Goal: Transaction & Acquisition: Purchase product/service

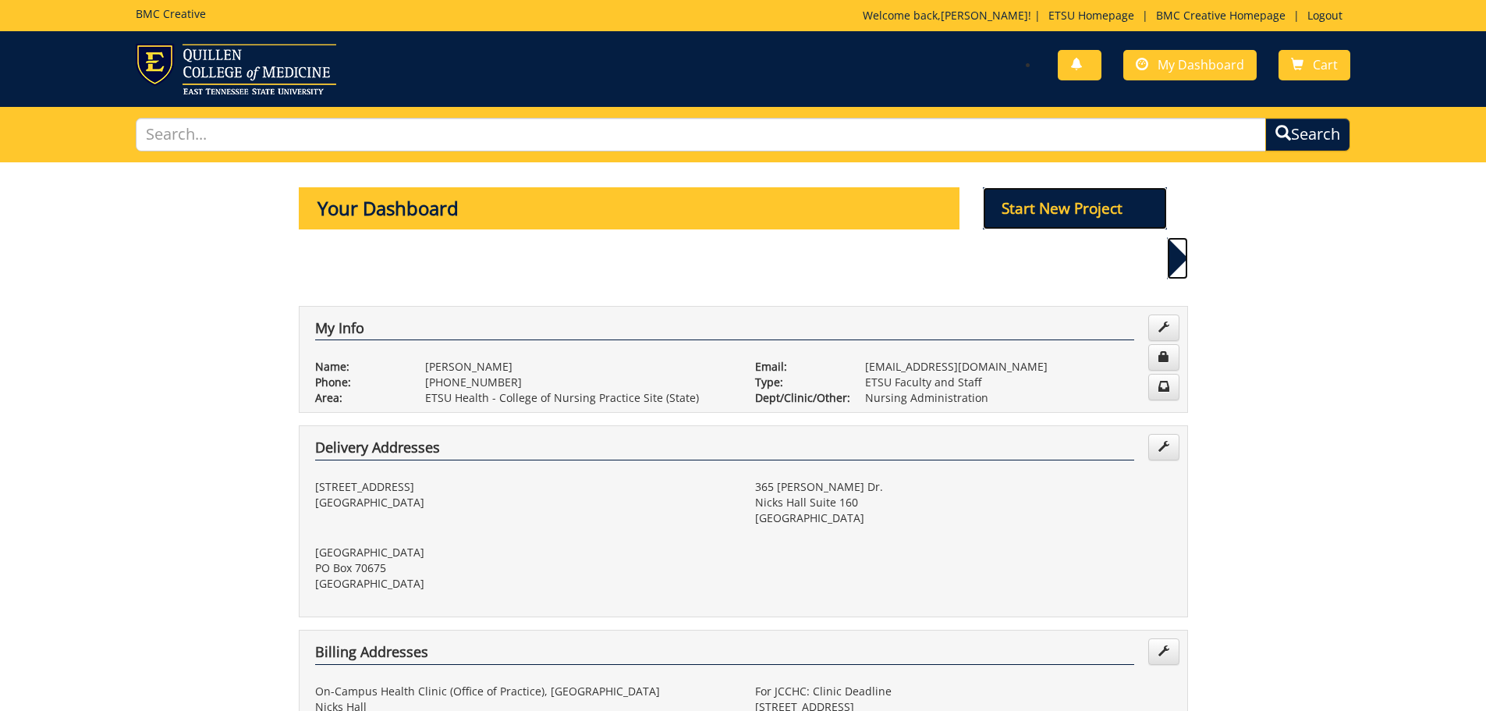
click at [1115, 217] on p "Start New Project" at bounding box center [1075, 208] width 184 height 42
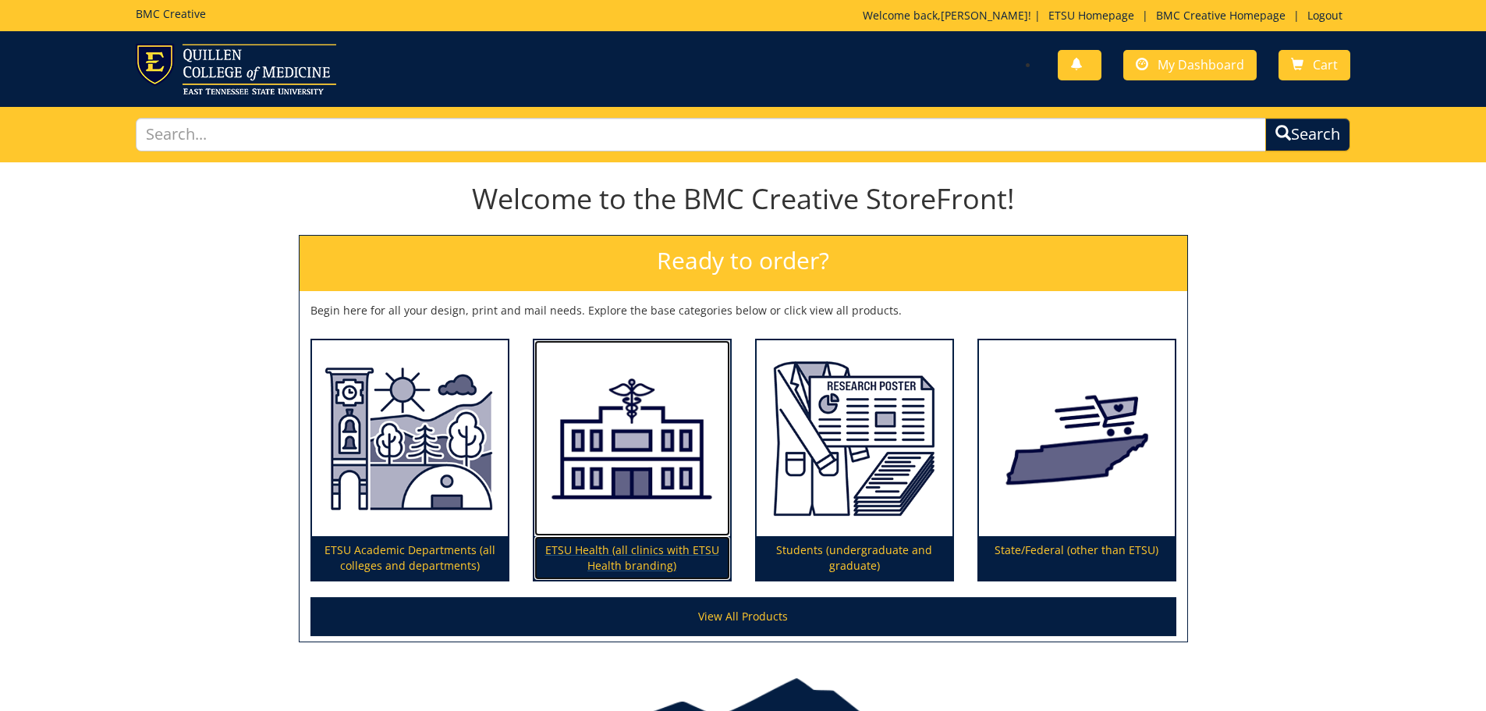
click at [634, 557] on p "ETSU Health (all clinics with ETSU Health branding)" at bounding box center [632, 558] width 196 height 44
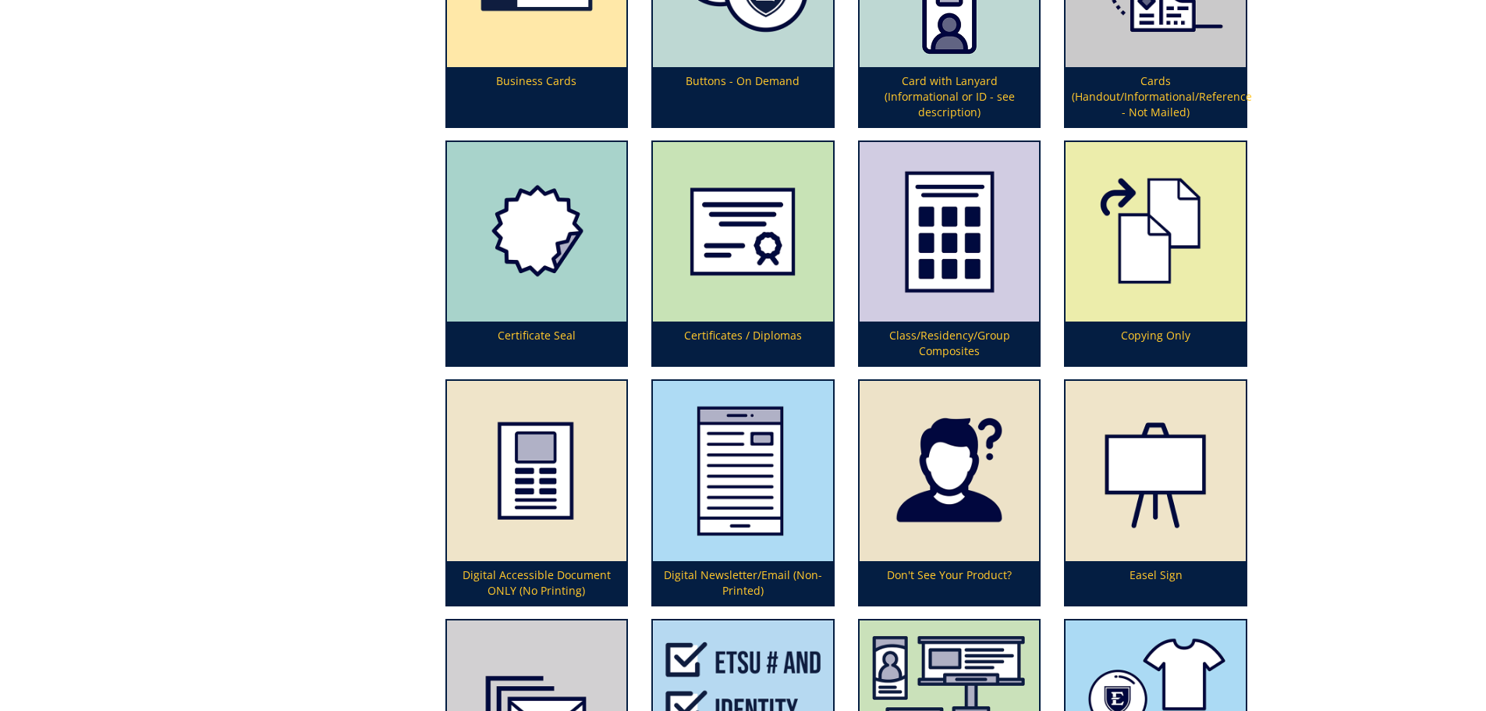
scroll to position [1482, 0]
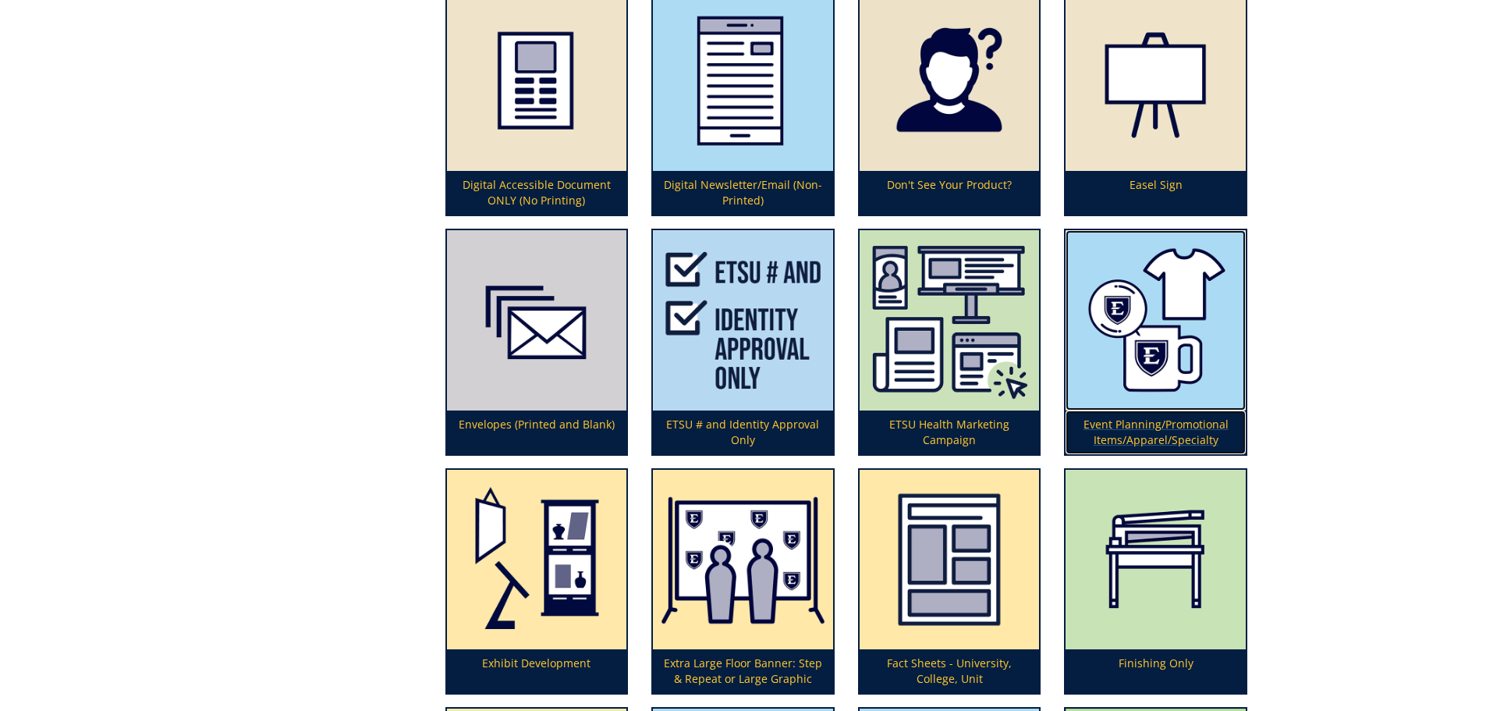
click at [1155, 440] on p "Event Planning/Promotional Items/Apparel/Specialty" at bounding box center [1156, 432] width 180 height 44
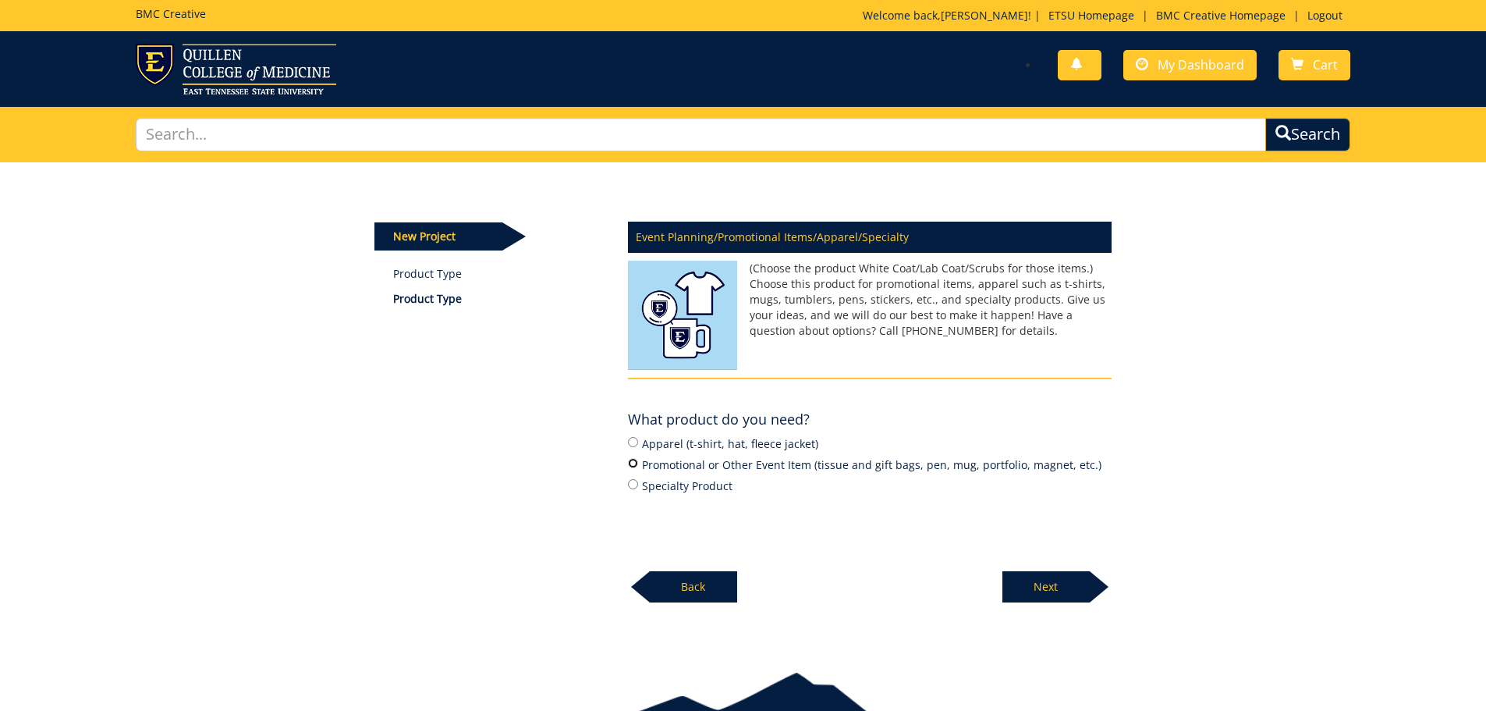
click at [636, 465] on input "Promotional or Other Event Item (tissue and gift bags, pen, mug, portfolio, mag…" at bounding box center [633, 463] width 10 height 10
radio input "true"
click at [1036, 583] on p "Next" at bounding box center [1045, 586] width 87 height 31
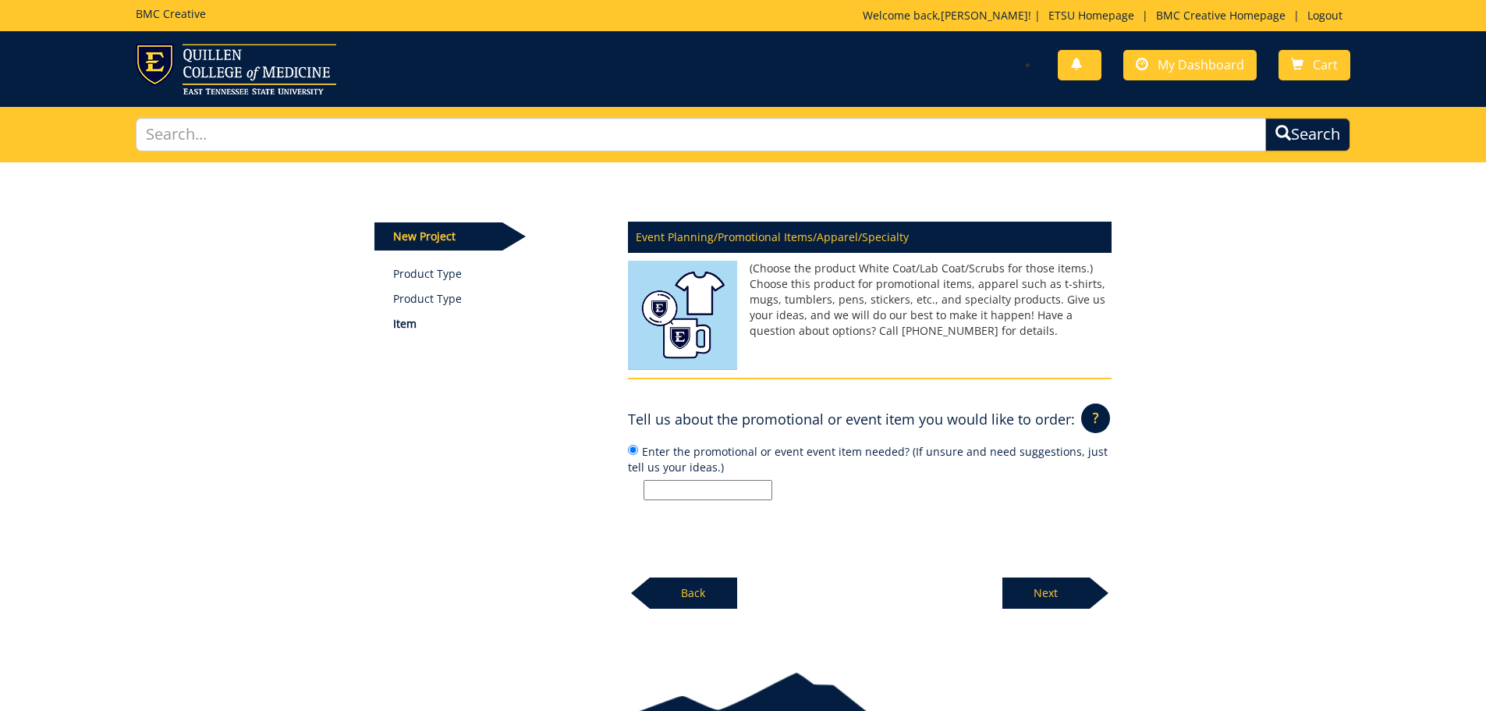
click at [720, 492] on input "Enter the promotional or event event item needed? (If unsure and need suggestio…" at bounding box center [708, 490] width 129 height 20
type input "Magnets"
click at [1058, 598] on p "Next" at bounding box center [1045, 592] width 87 height 31
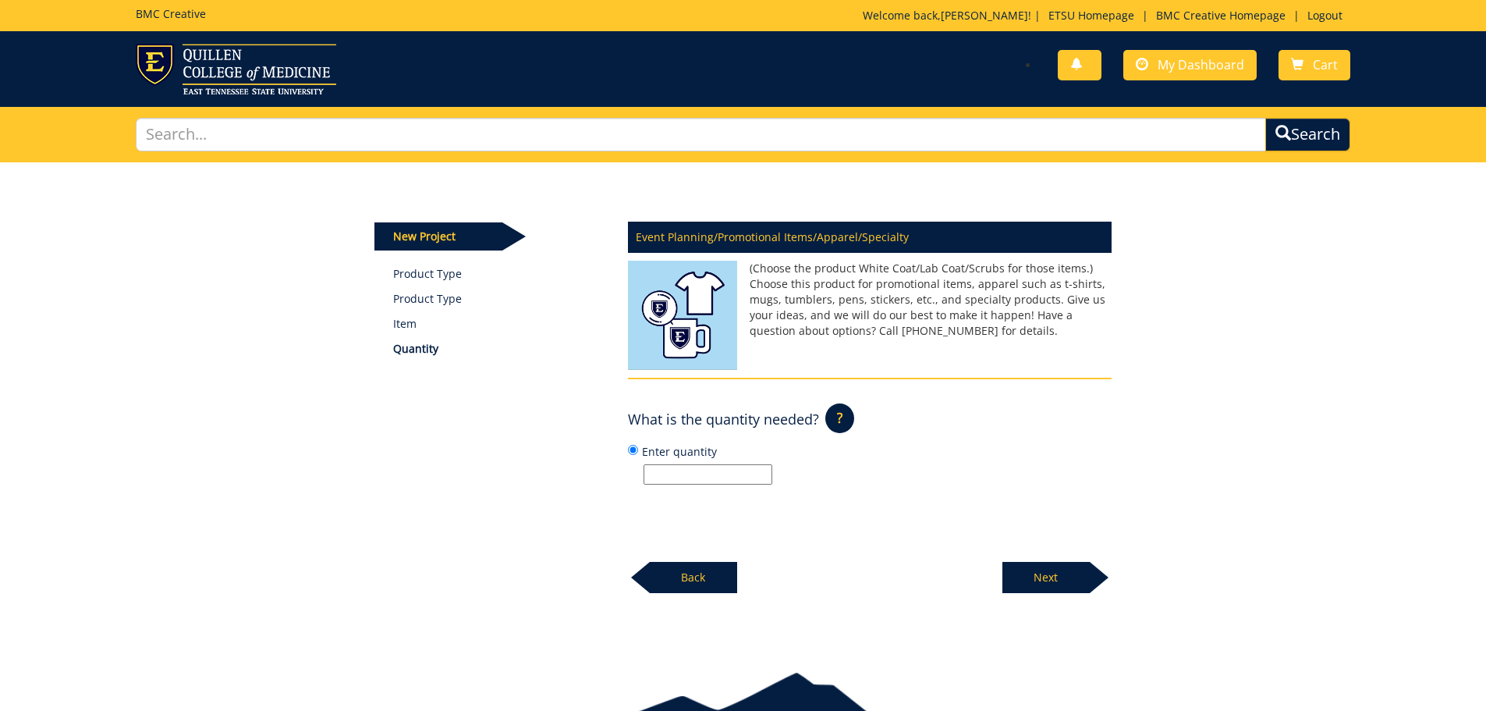
click at [704, 470] on input "Enter quantity" at bounding box center [708, 474] width 129 height 20
type input "1000"
click at [1039, 574] on p "Next" at bounding box center [1045, 577] width 87 height 31
click at [1077, 576] on p "Next" at bounding box center [1045, 577] width 87 height 31
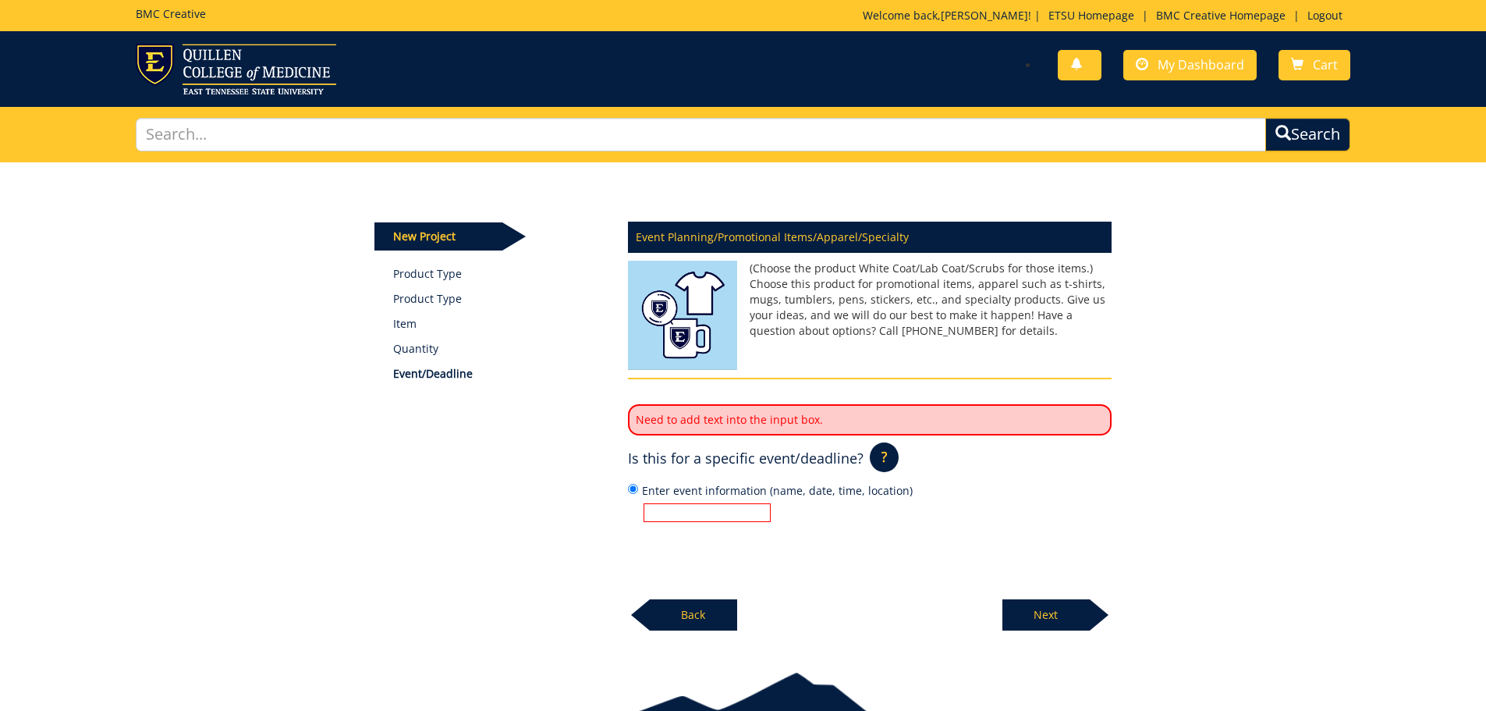
click at [693, 503] on input "Enter event information (name, date, time, location)" at bounding box center [707, 512] width 127 height 19
type input "N/A"
click at [1066, 629] on p "Next" at bounding box center [1045, 614] width 87 height 31
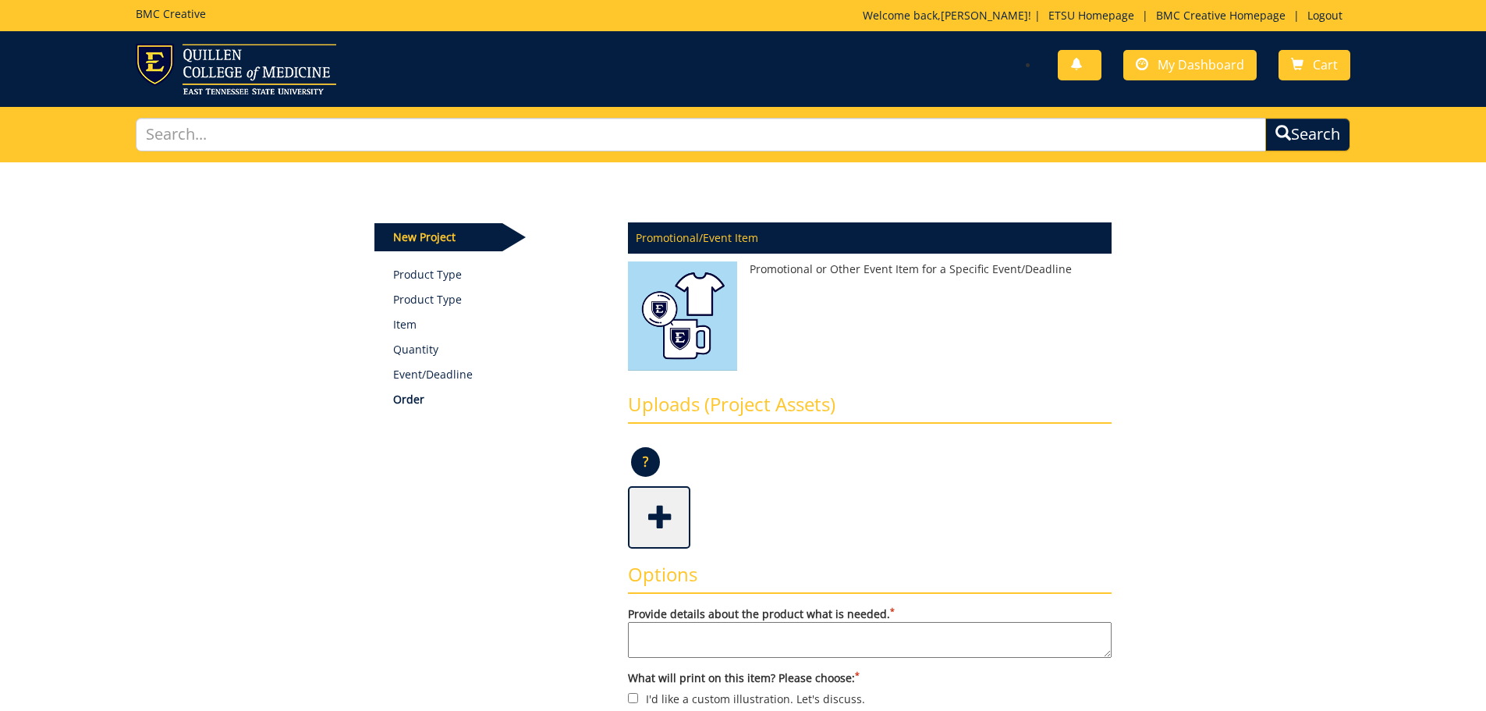
scroll to position [312, 0]
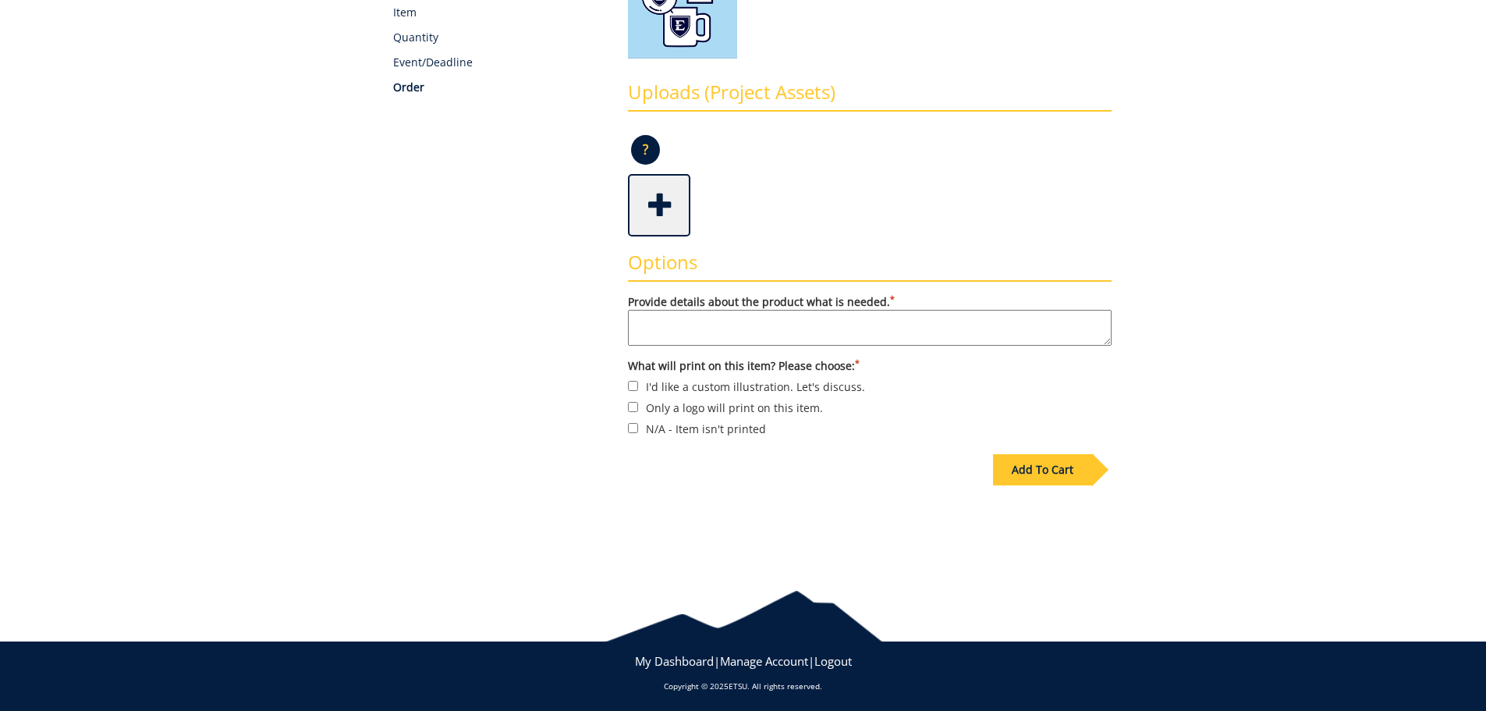
click at [661, 323] on textarea "Provide details about the product what is needed. *" at bounding box center [870, 328] width 484 height 36
type textarea "M"
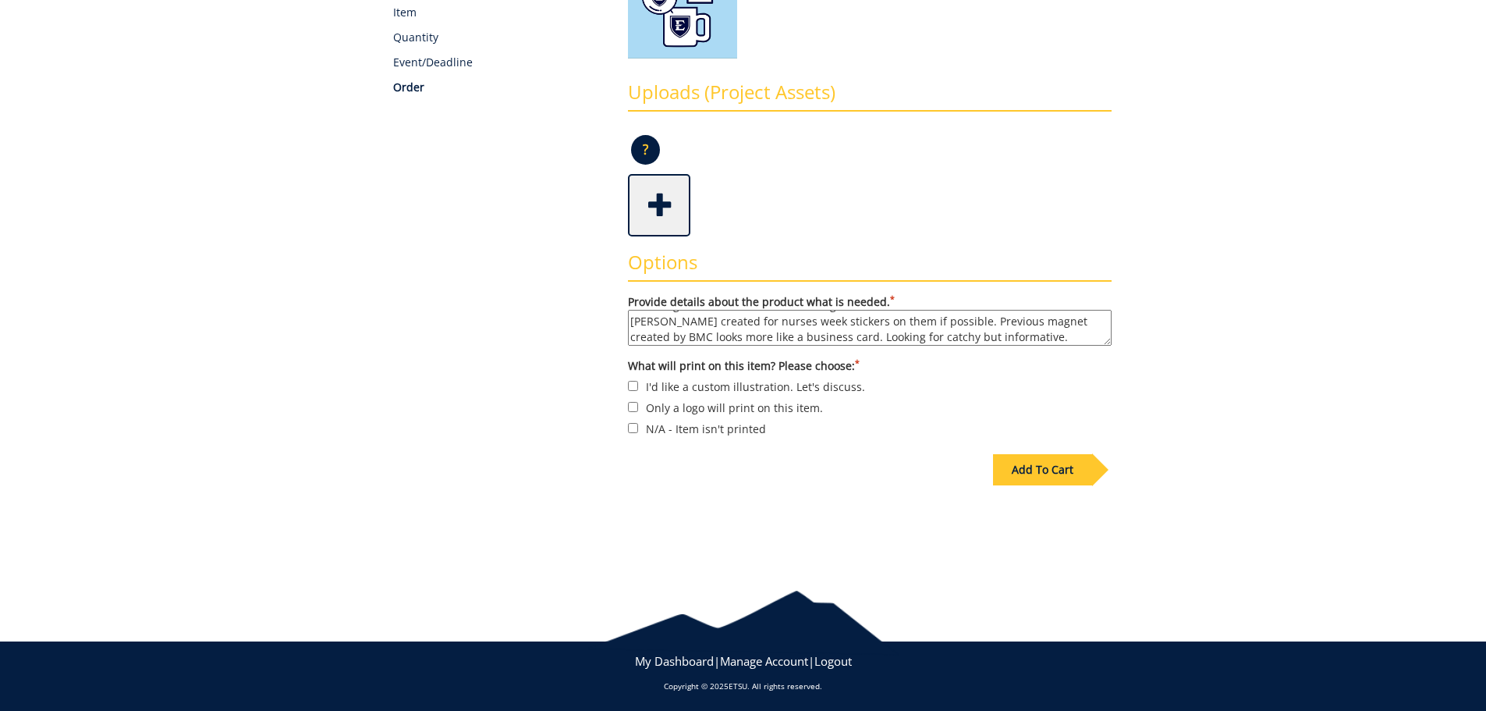
type textarea "New Magnets for UHC. Want circle magnets and would love to have the nurse [PERS…"
click at [730, 387] on label "I'd like a custom illustration. Let's discuss." at bounding box center [870, 386] width 484 height 17
click at [638, 387] on input "I'd like a custom illustration. Let's discuss." at bounding box center [633, 386] width 10 height 10
checkbox input "true"
click at [1047, 477] on div "Add To Cart" at bounding box center [1042, 469] width 99 height 31
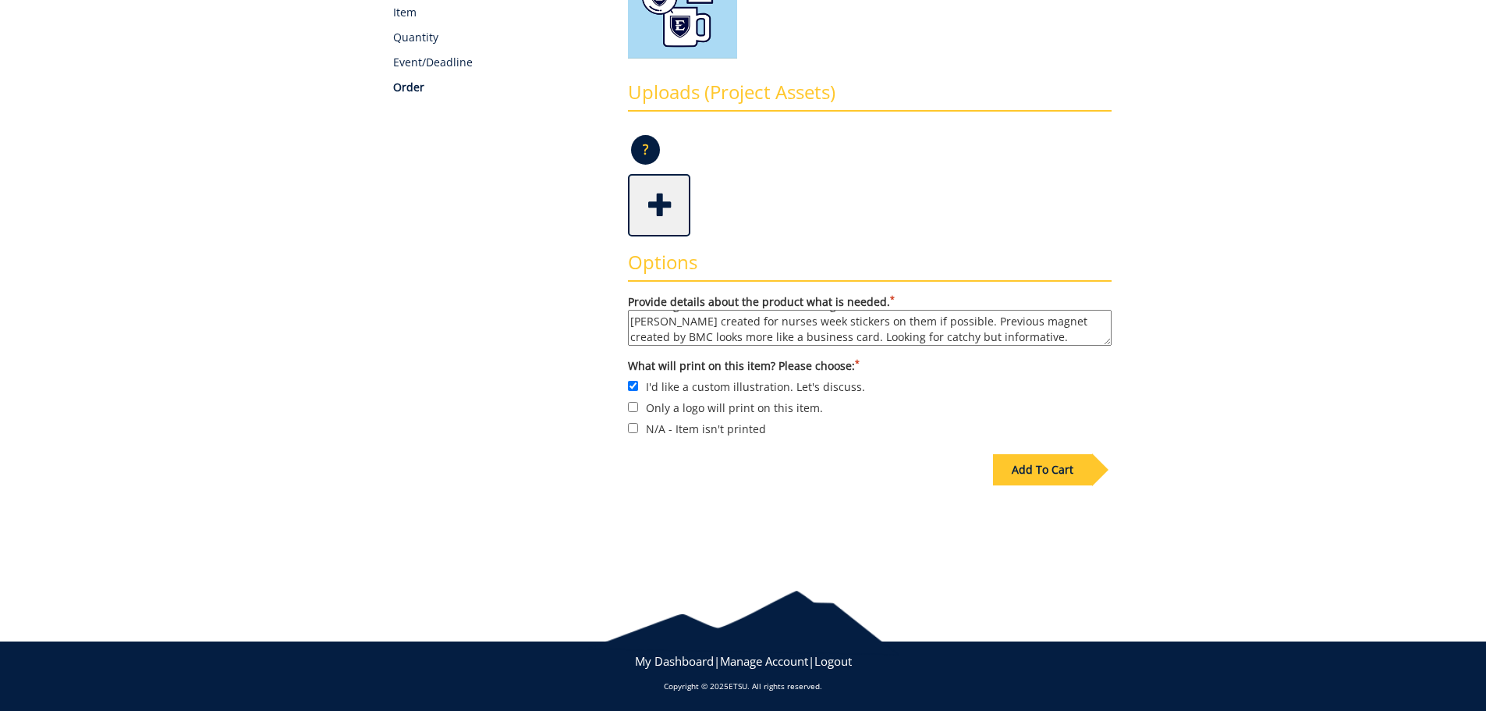
scroll to position [86, 0]
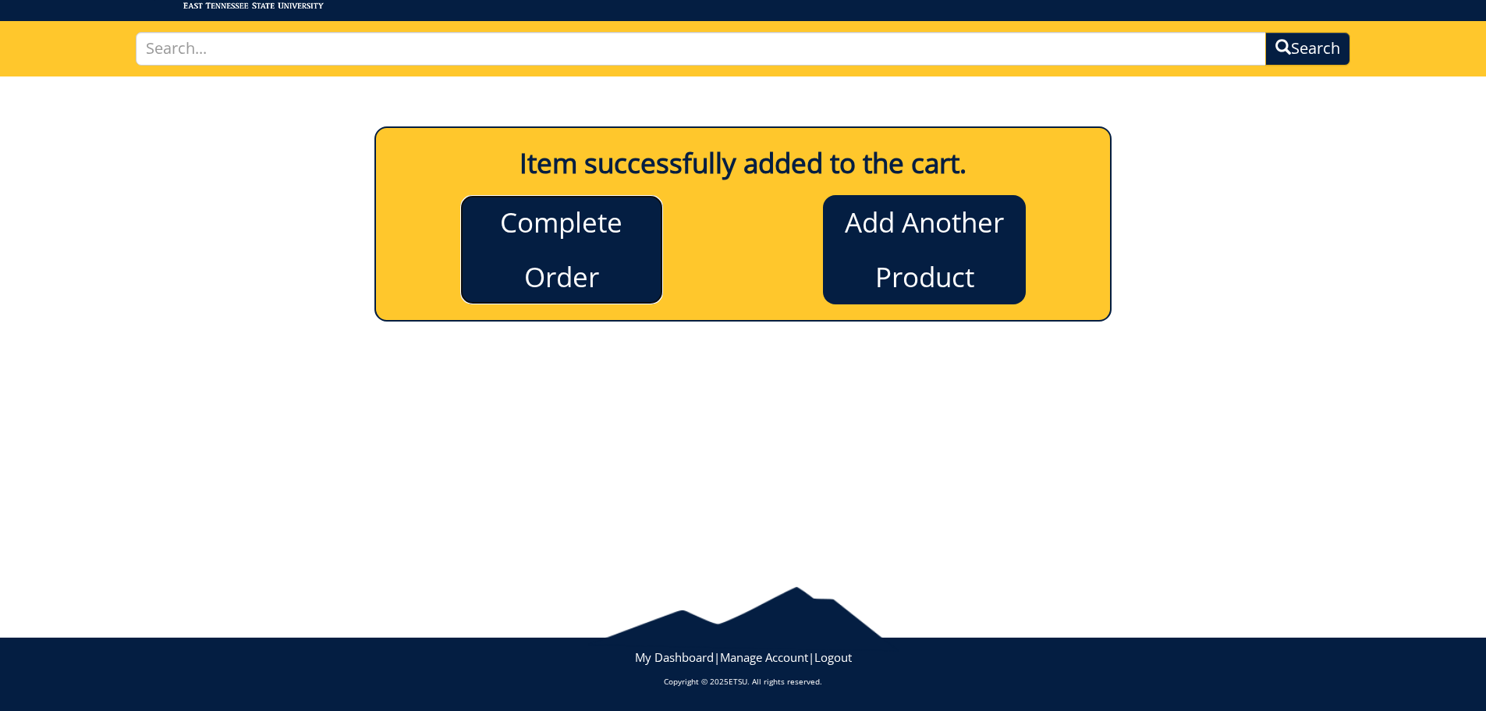
click at [537, 254] on link "Complete Order" at bounding box center [561, 249] width 203 height 109
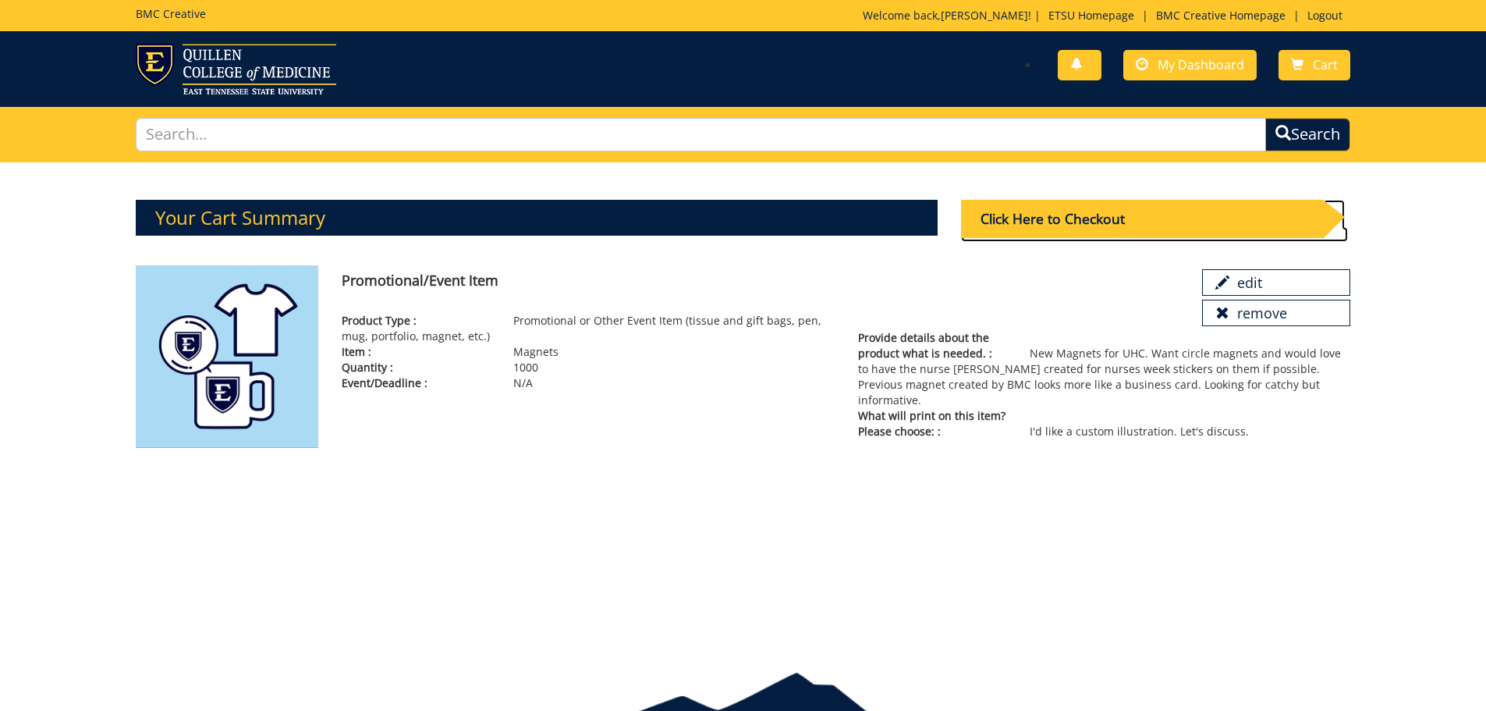
click at [1088, 229] on div "Click Here to Checkout" at bounding box center [1142, 219] width 362 height 38
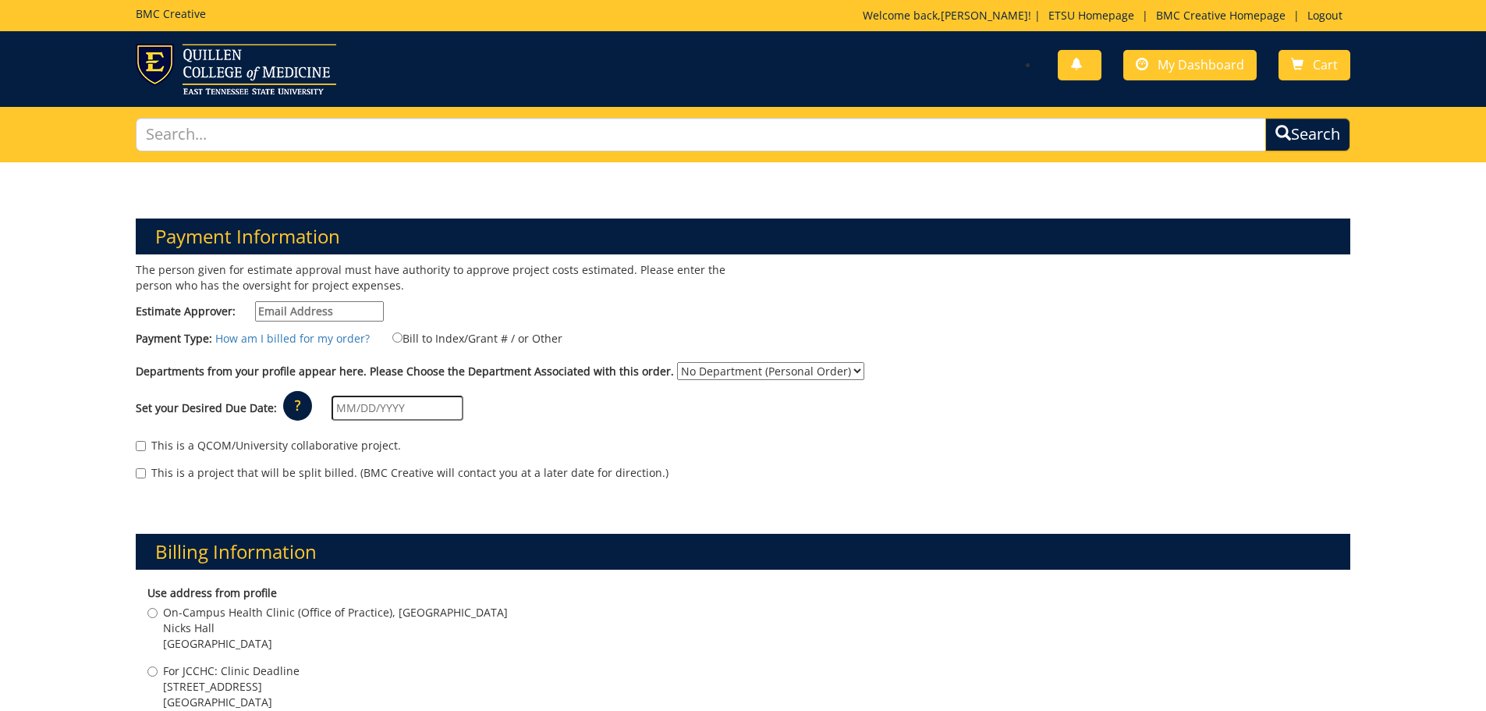
click at [358, 318] on input "Estimate Approver:" at bounding box center [319, 311] width 129 height 20
type input "smithvm1@etsu.edu"
type input "2151 Century Lane"
type input "Johnson City"
type input "37604"
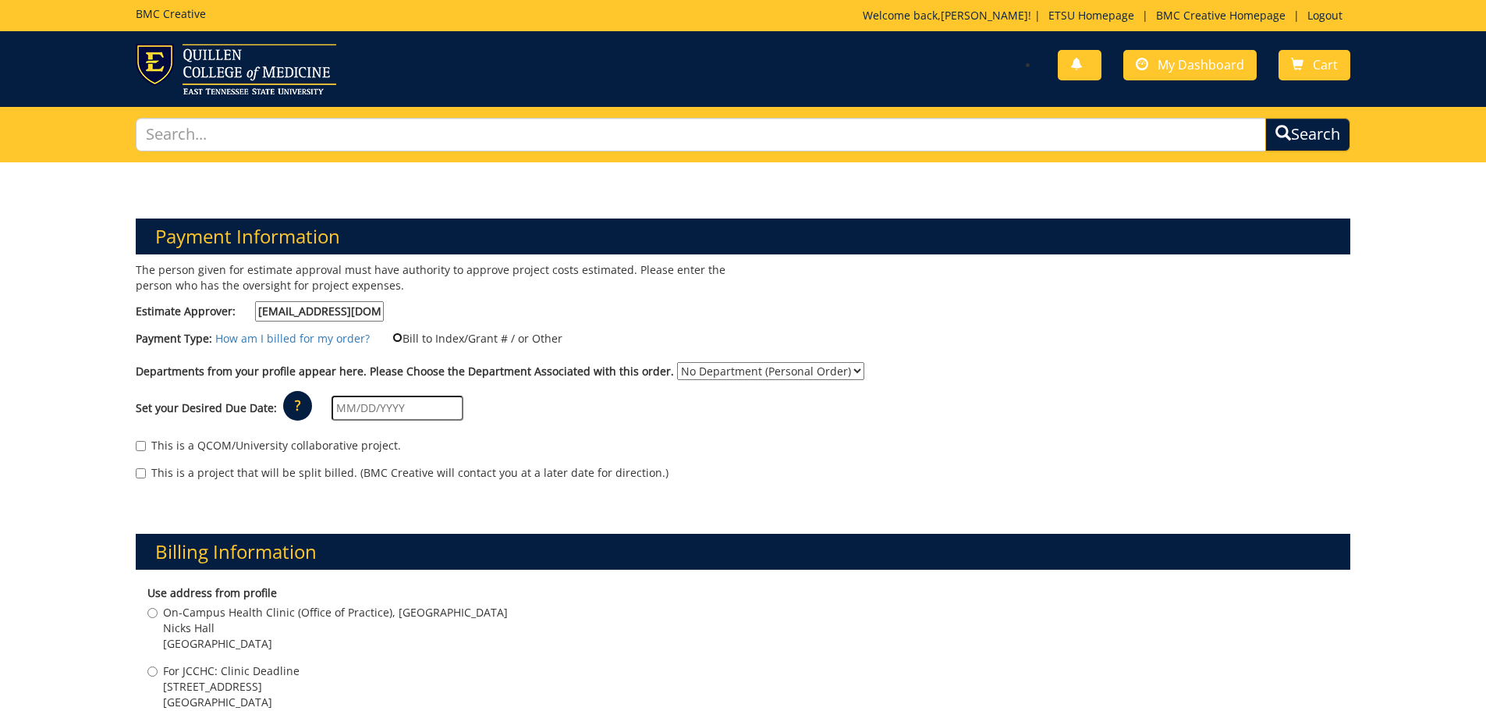
click at [394, 337] on input "Bill to Index/Grant # / or Other" at bounding box center [397, 337] width 10 height 10
radio input "true"
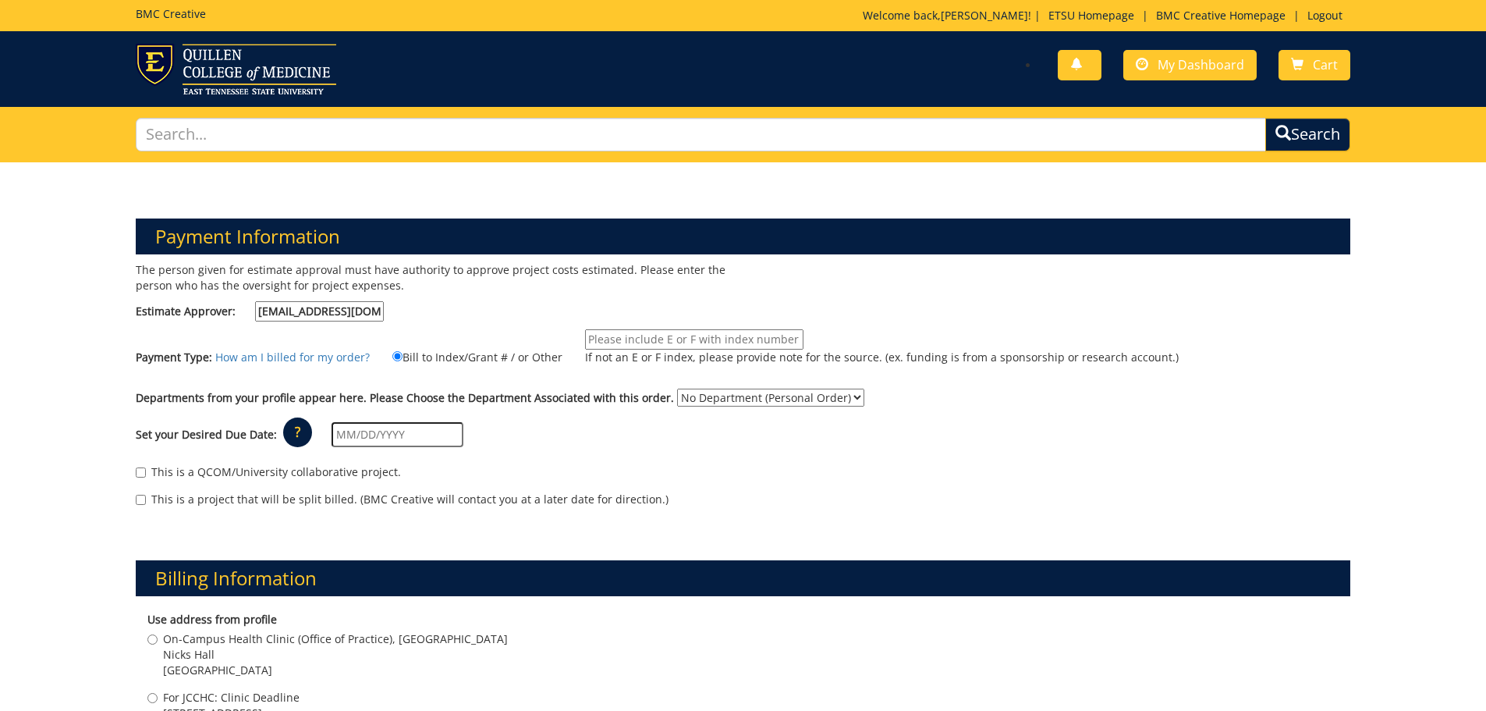
click at [648, 340] on input "If not an E or F index, please provide note for the source. (ex. funding is fro…" at bounding box center [694, 339] width 218 height 20
click at [586, 342] on input "If not an E or F index, please provide note for the source. (ex. funding is fro…" at bounding box center [694, 339] width 218 height 20
click at [713, 342] on input "10-66510-100000-100-" at bounding box center [694, 339] width 218 height 20
type input "10-66510-100000-100-74110-400-999-308-999"
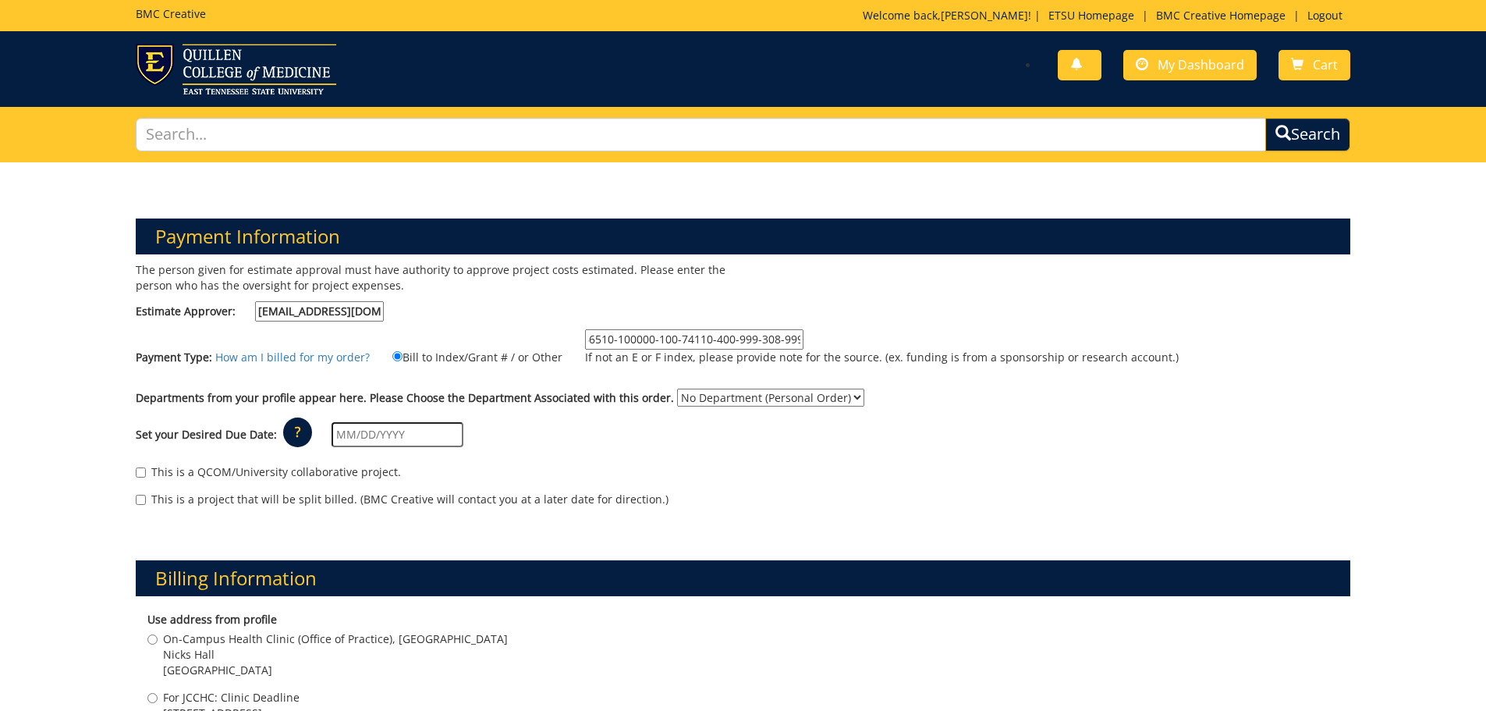
click at [749, 414] on div "Set your Desired Due Date: ? × How long will my project take to finish? : Pleas…" at bounding box center [743, 434] width 1239 height 43
click at [750, 405] on select "No Department (Personal Order) Nursing Administration" at bounding box center [770, 397] width 187 height 18
select select "126"
click at [677, 388] on select "No Department (Personal Order) Nursing Administration" at bounding box center [770, 397] width 187 height 18
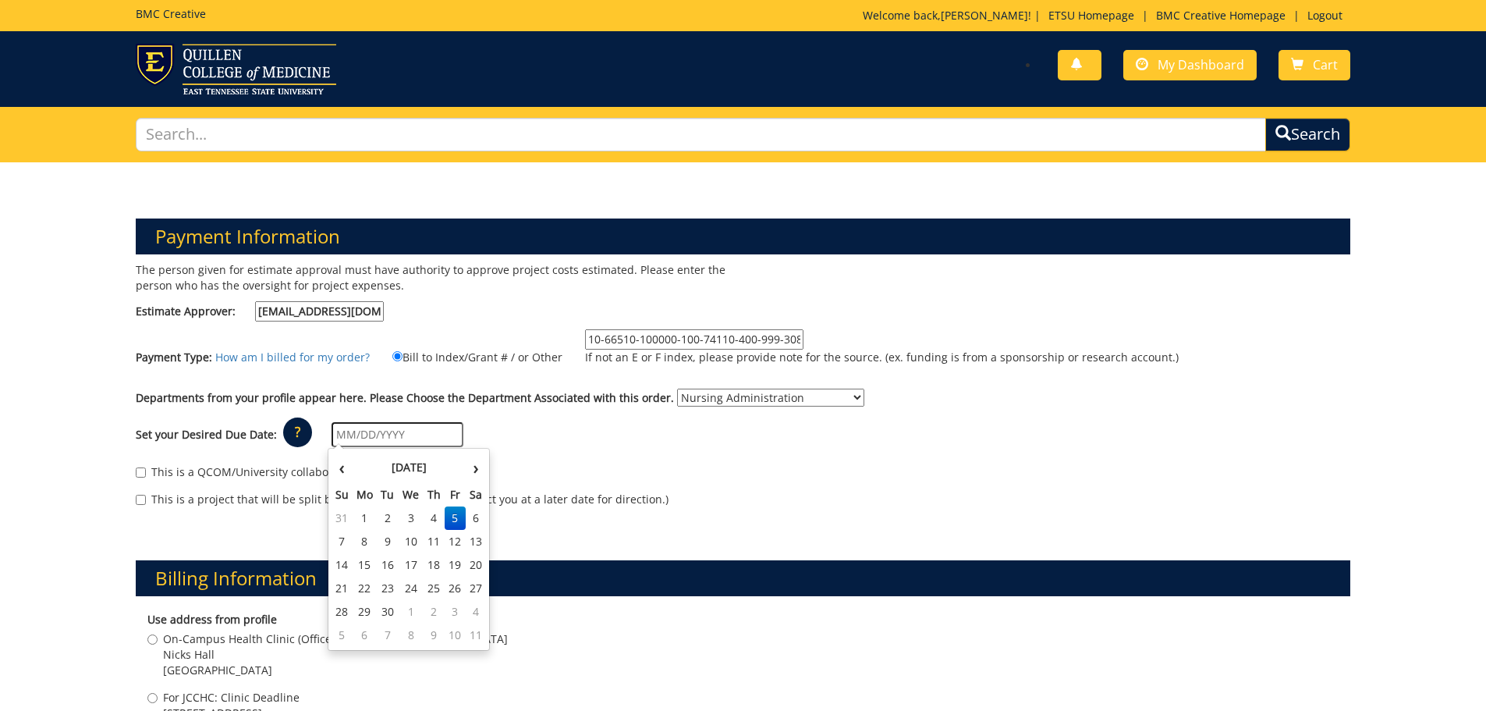
click at [417, 441] on input "text" at bounding box center [398, 434] width 132 height 25
click at [364, 572] on td "15" at bounding box center [365, 564] width 25 height 23
type input "[DATE]"
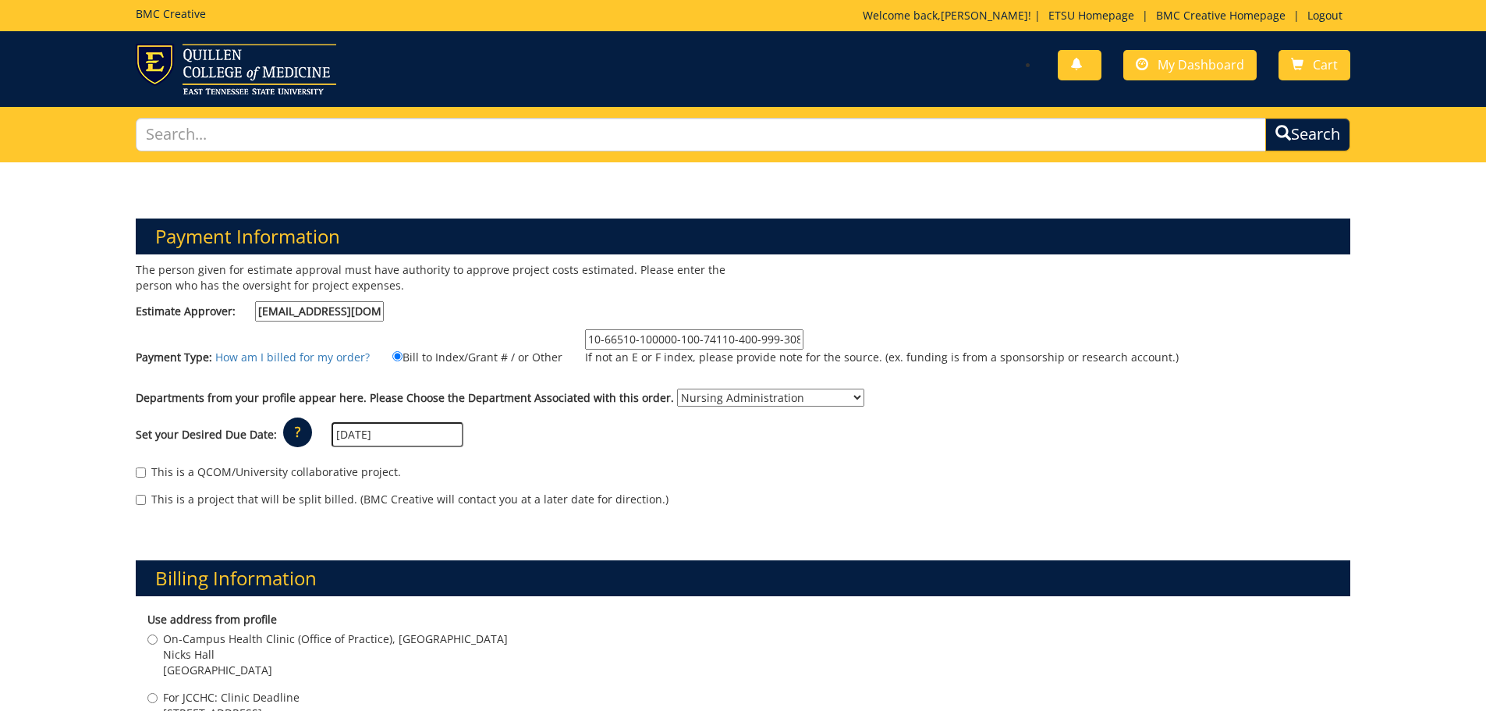
scroll to position [234, 0]
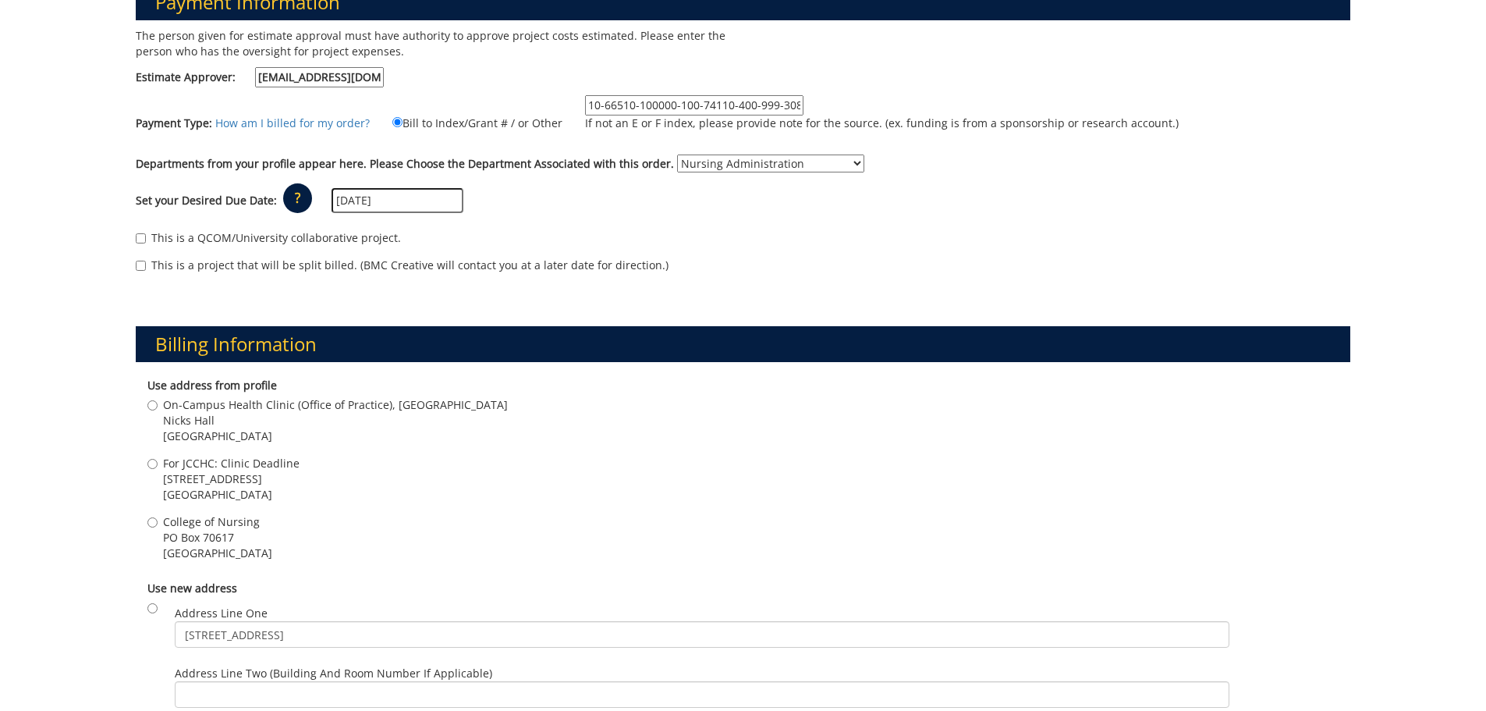
click at [158, 409] on label "On-Campus Health Clinic (Office of Practice), PO Box 70675 Nicks Hall Johnson C…" at bounding box center [327, 420] width 360 height 47
click at [158, 409] on input "On-Campus Health Clinic (Office of Practice), PO Box 70675 Nicks Hall Johnson C…" at bounding box center [152, 405] width 10 height 10
radio input "true"
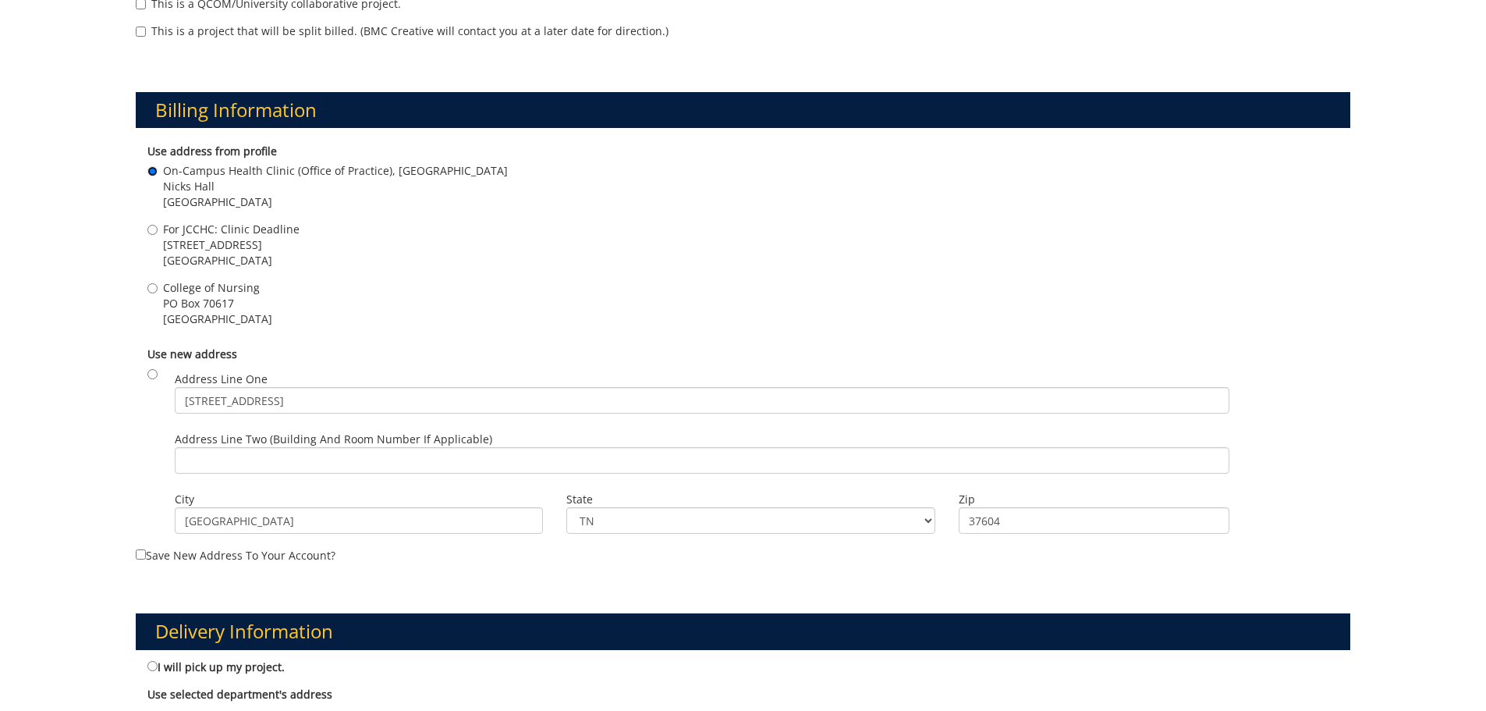
scroll to position [702, 0]
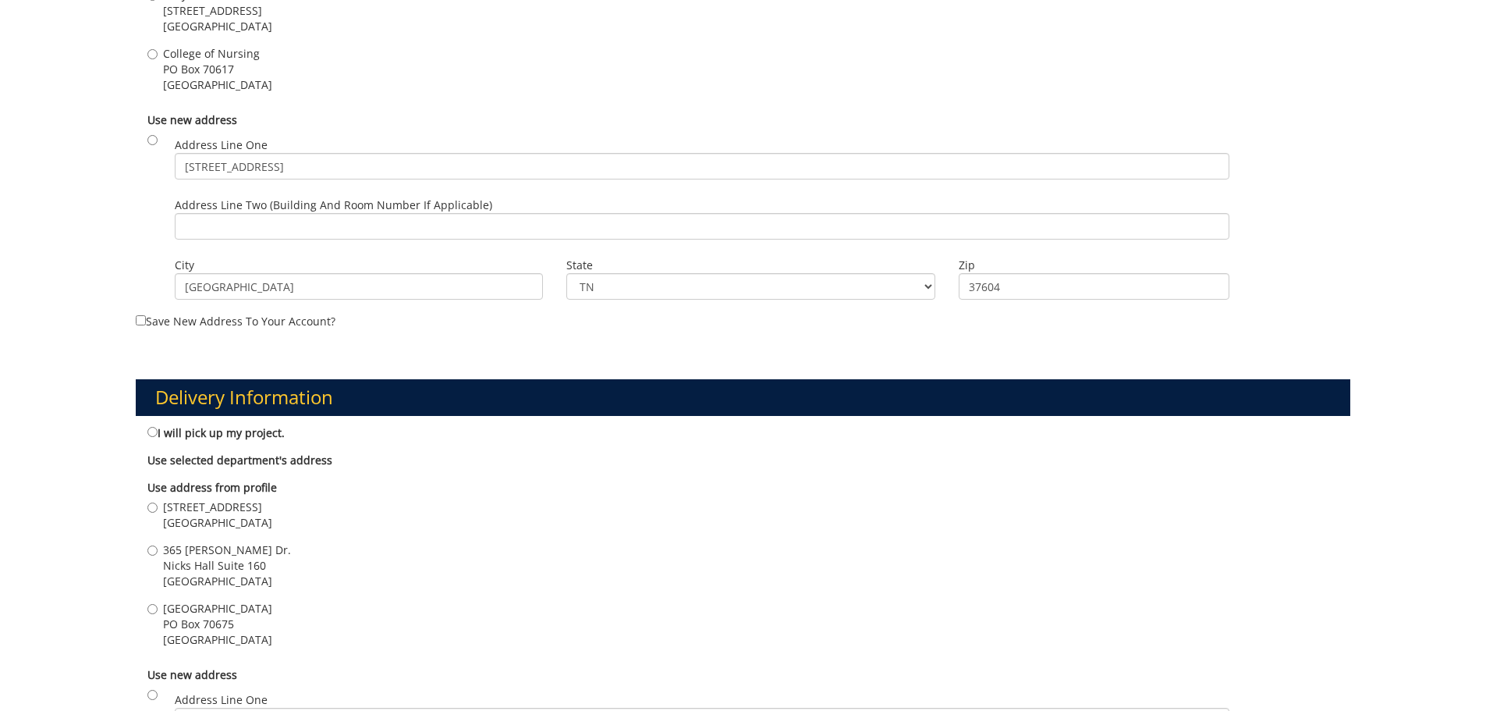
click at [165, 519] on span "Johnson City , TN 37601" at bounding box center [217, 523] width 109 height 16
click at [158, 512] on input "2151 Century Lane Johnson City , TN 37601" at bounding box center [152, 507] width 10 height 10
radio input "true"
click at [164, 550] on span "365 [PERSON_NAME] Dr." at bounding box center [227, 550] width 128 height 16
click at [158, 550] on input "365 Stout Dr. Nicks Hall Suite 160 Johnson City , TN 37614" at bounding box center [152, 550] width 10 height 10
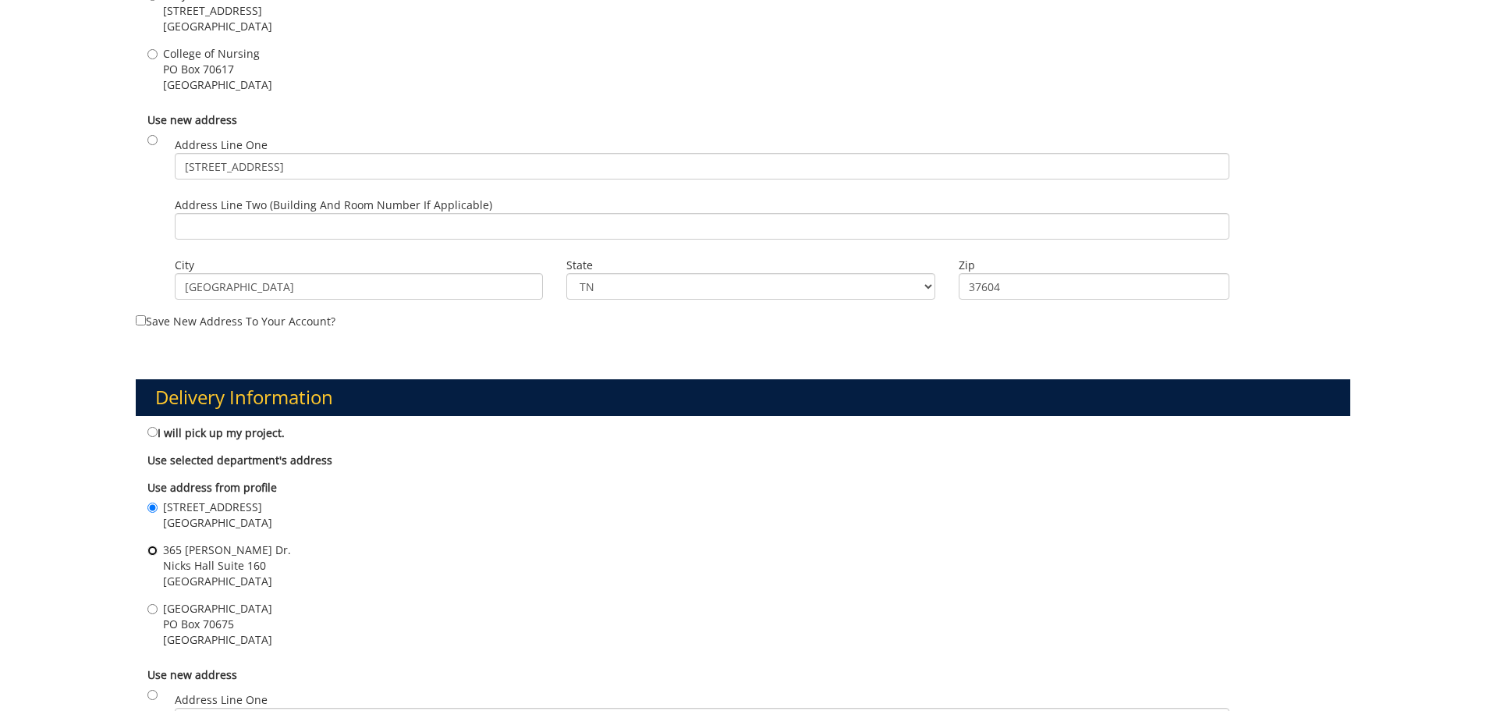
radio input "true"
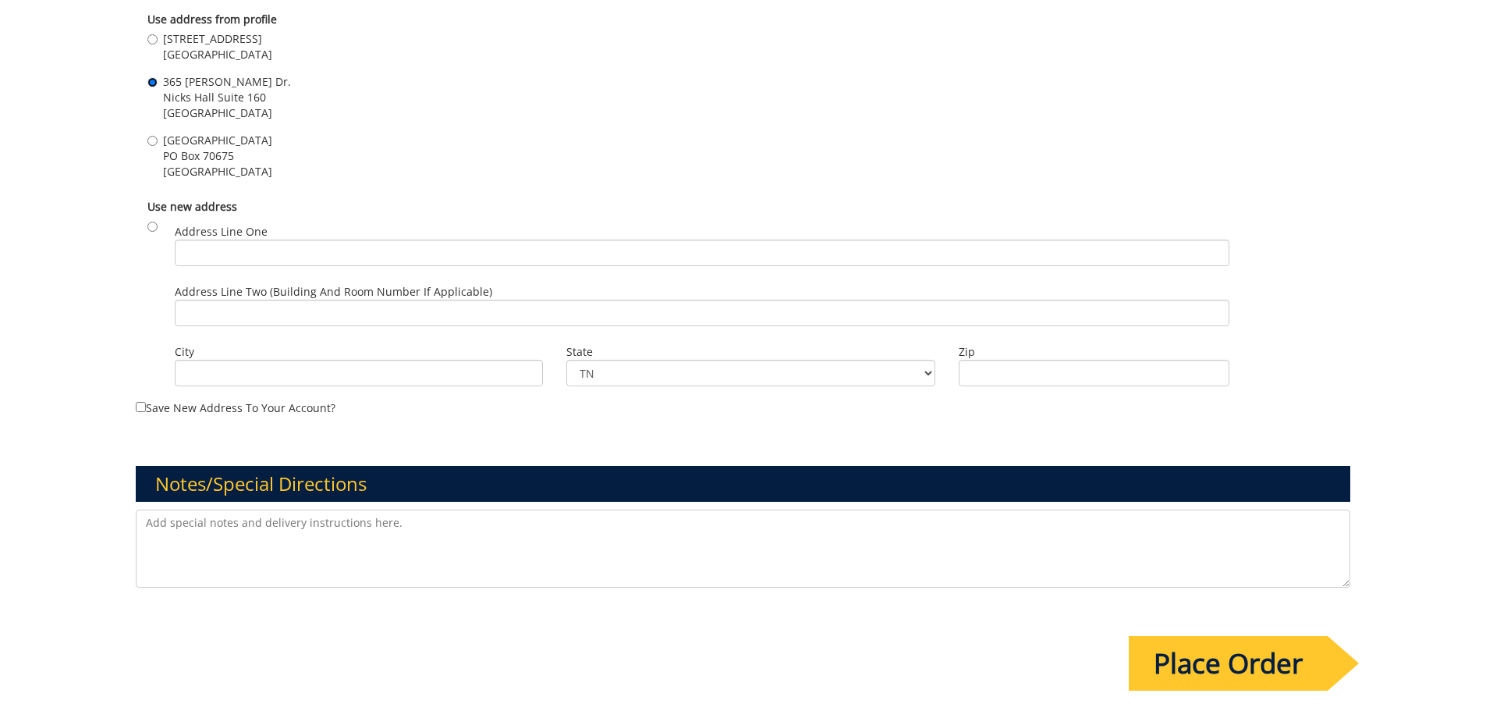
scroll to position [1248, 0]
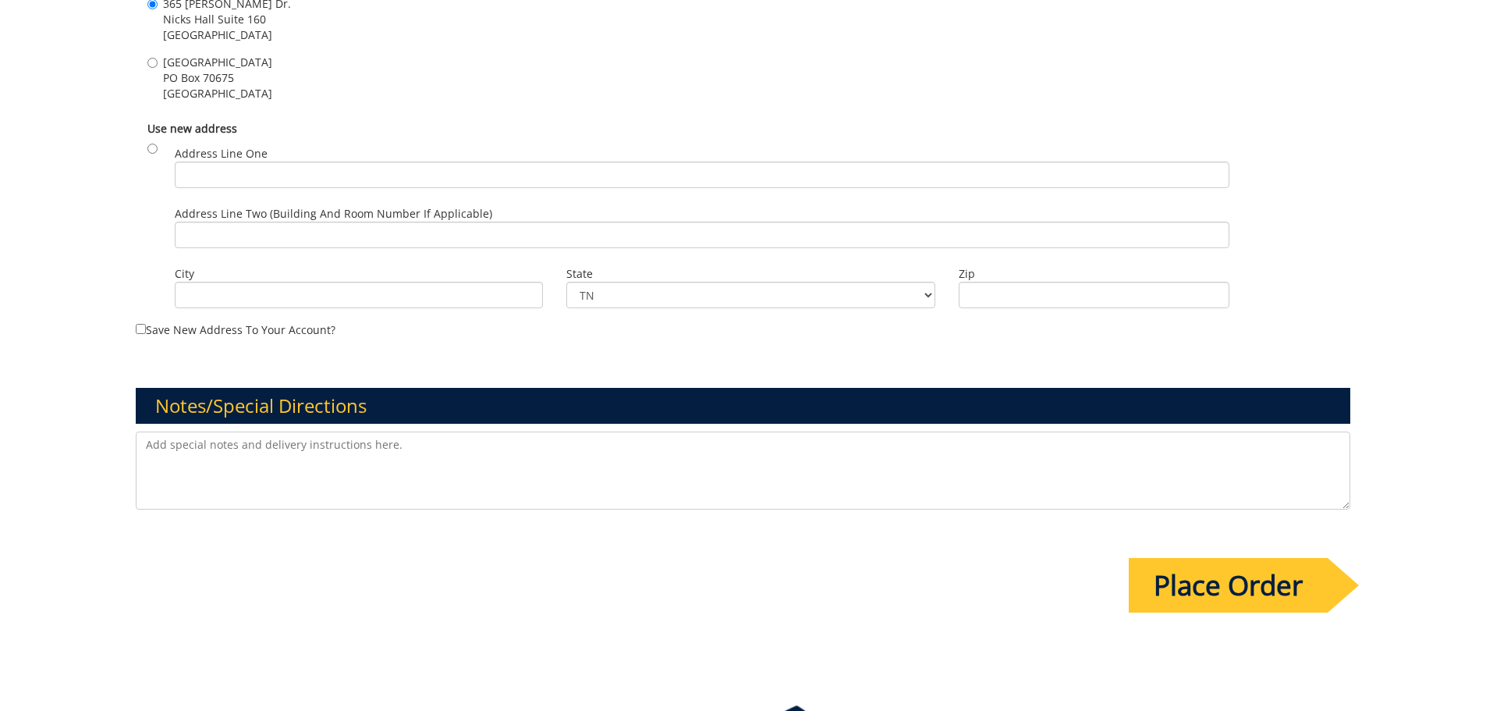
click at [1283, 583] on input "Place Order" at bounding box center [1228, 585] width 199 height 55
